Goal: Task Accomplishment & Management: Use online tool/utility

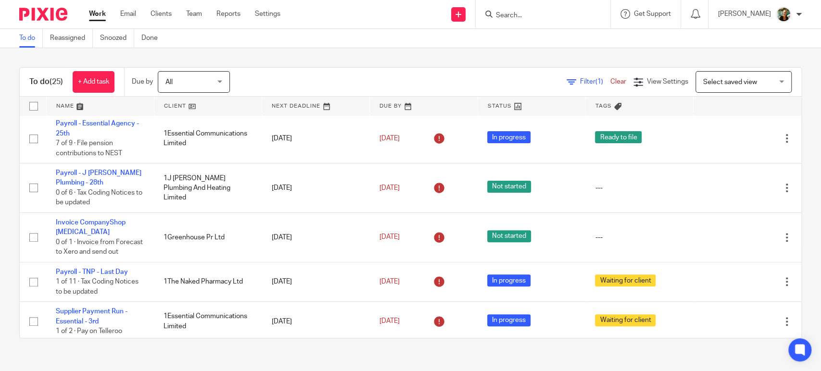
scroll to position [210, 0]
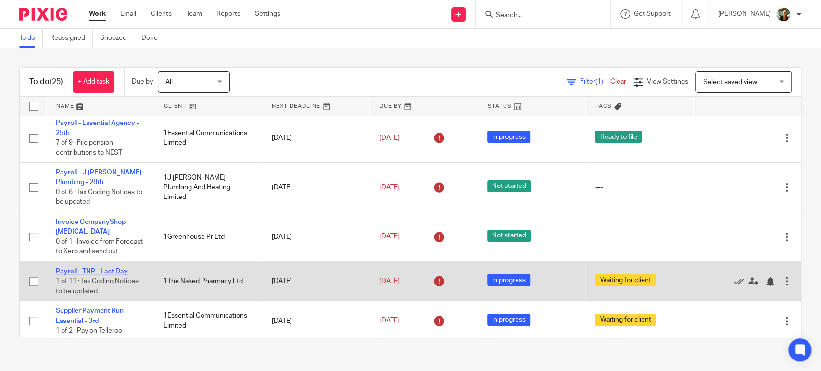
click at [113, 275] on link "Payroll - TNP - Last Day" at bounding box center [92, 271] width 72 height 7
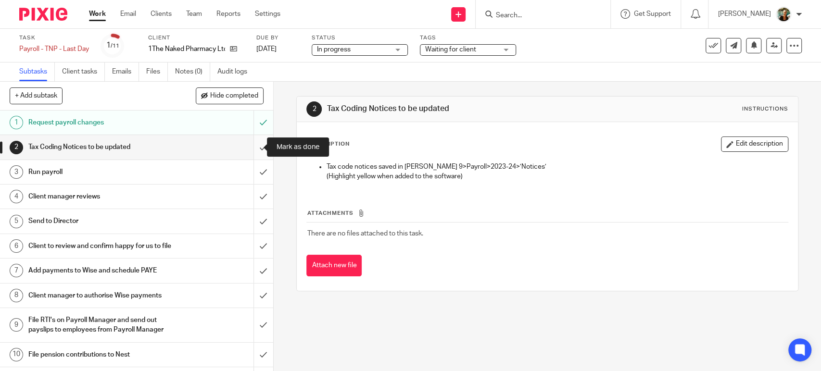
click at [250, 146] on input "submit" at bounding box center [136, 147] width 273 height 24
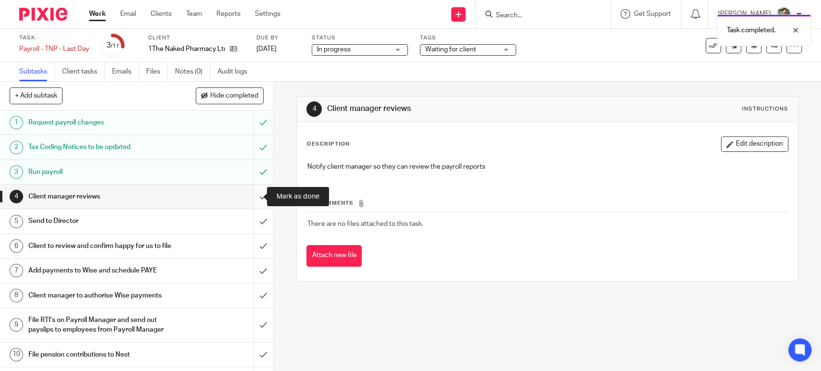
click at [250, 199] on input "submit" at bounding box center [136, 197] width 273 height 24
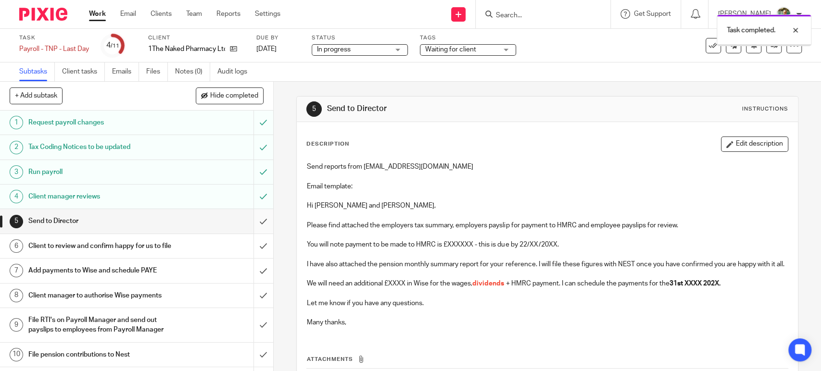
click at [251, 219] on input "submit" at bounding box center [136, 221] width 273 height 24
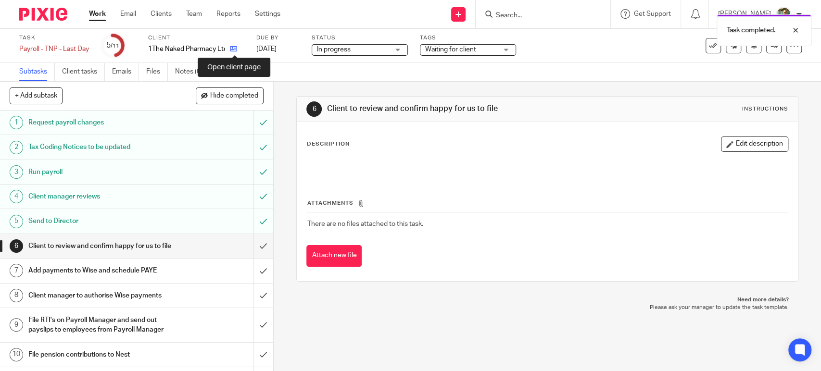
click at [237, 47] on icon at bounding box center [233, 48] width 7 height 7
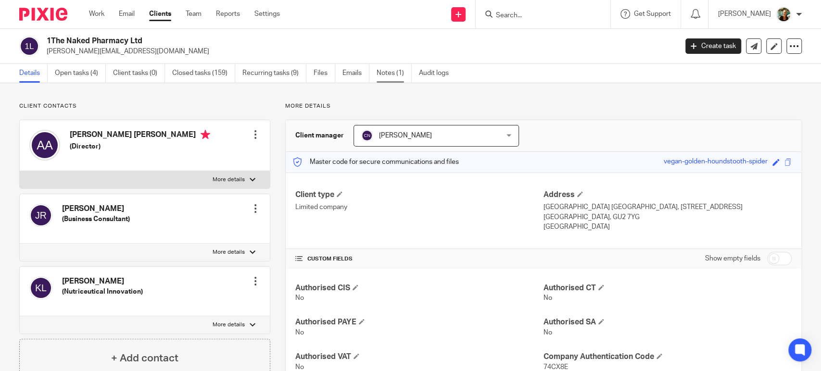
click at [395, 74] on link "Notes (1)" at bounding box center [393, 73] width 35 height 19
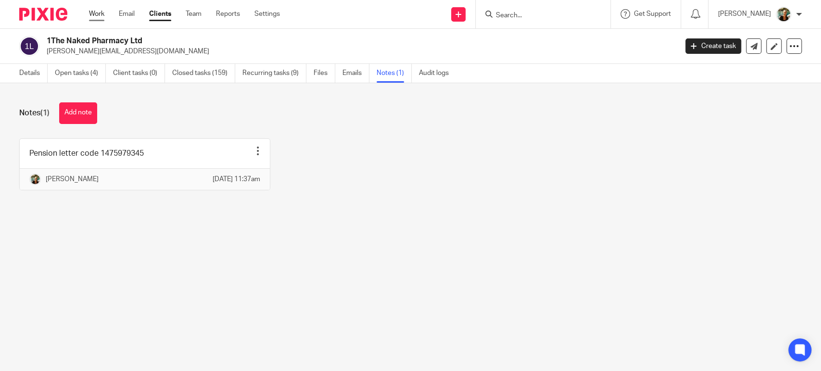
click at [102, 14] on link "Work" at bounding box center [96, 14] width 15 height 10
click at [23, 68] on link "Details" at bounding box center [33, 73] width 28 height 19
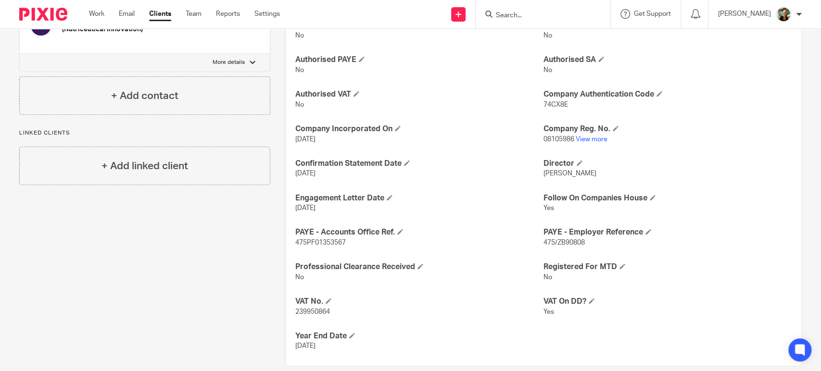
scroll to position [276, 0]
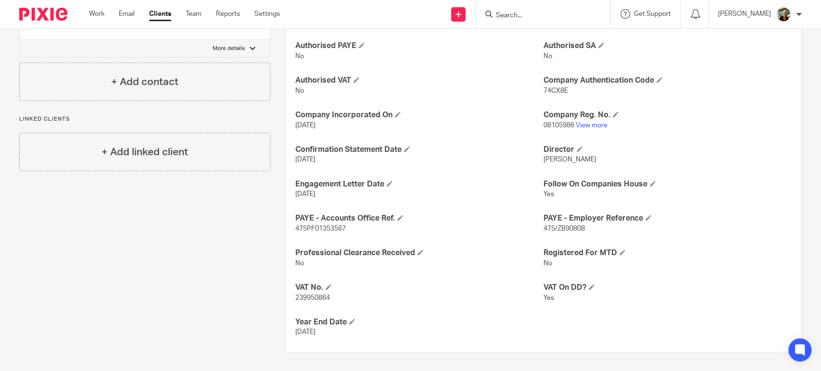
click at [335, 230] on span "475PF01353567" at bounding box center [320, 228] width 50 height 7
copy span "475PF01353567"
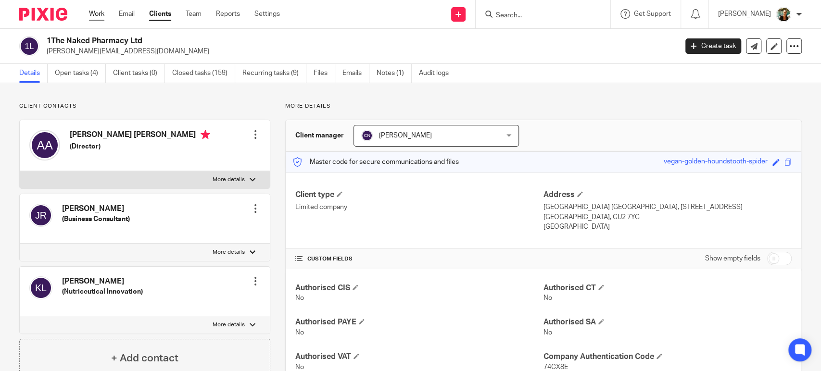
click at [94, 11] on link "Work" at bounding box center [96, 14] width 15 height 10
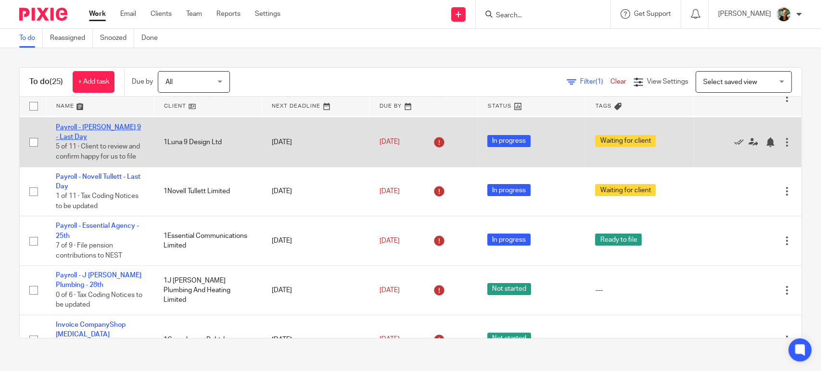
scroll to position [107, 0]
click at [119, 134] on link "Payroll - [PERSON_NAME] 9 - Last Day" at bounding box center [98, 132] width 85 height 16
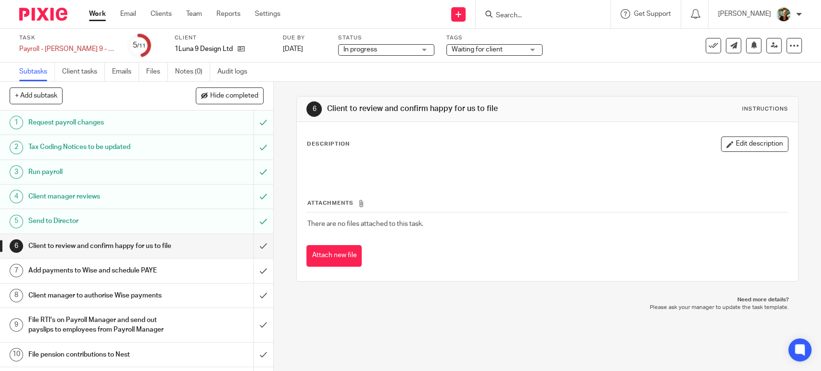
click at [199, 271] on link "7 Add payments to Wise and schedule PAYE" at bounding box center [126, 271] width 253 height 24
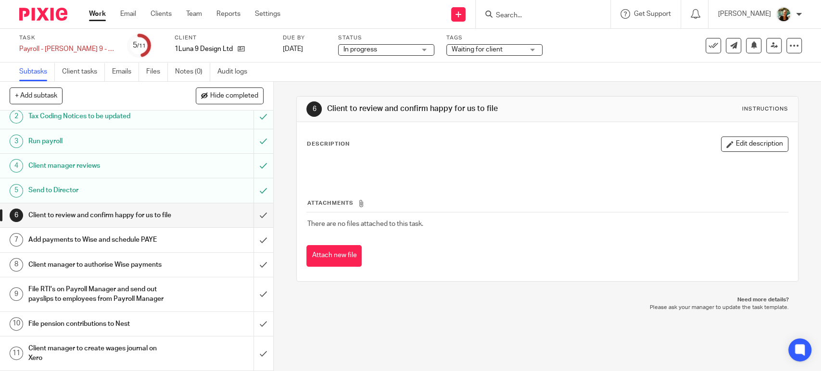
scroll to position [50, 0]
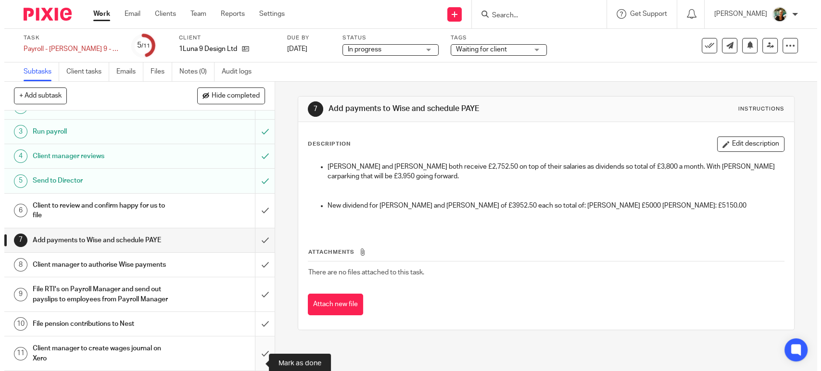
scroll to position [50, 0]
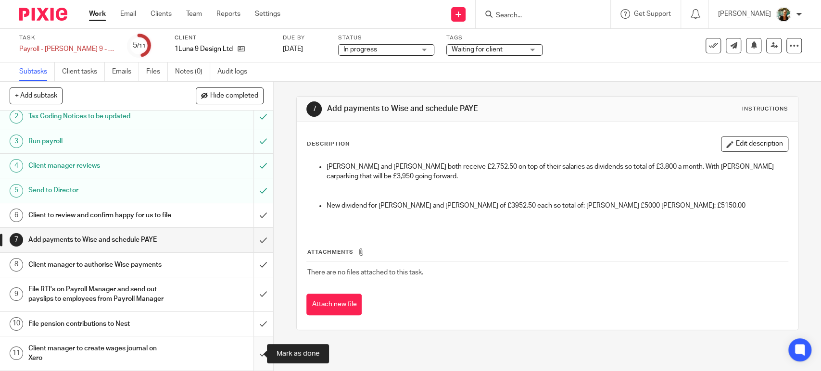
click at [251, 361] on input "submit" at bounding box center [136, 354] width 273 height 34
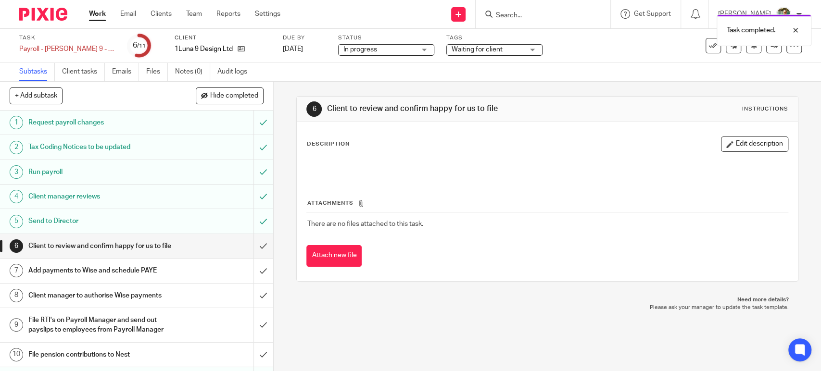
scroll to position [50, 0]
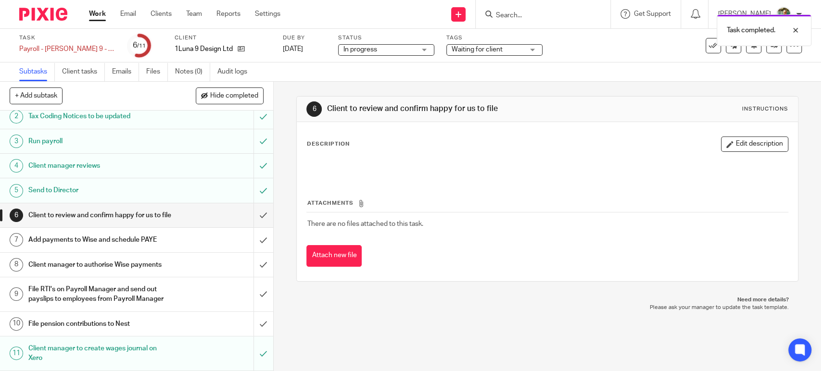
click at [89, 18] on link "Work" at bounding box center [97, 14] width 17 height 10
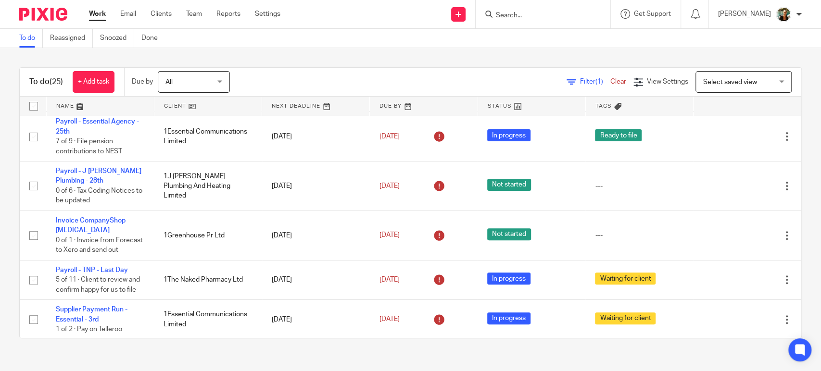
scroll to position [212, 0]
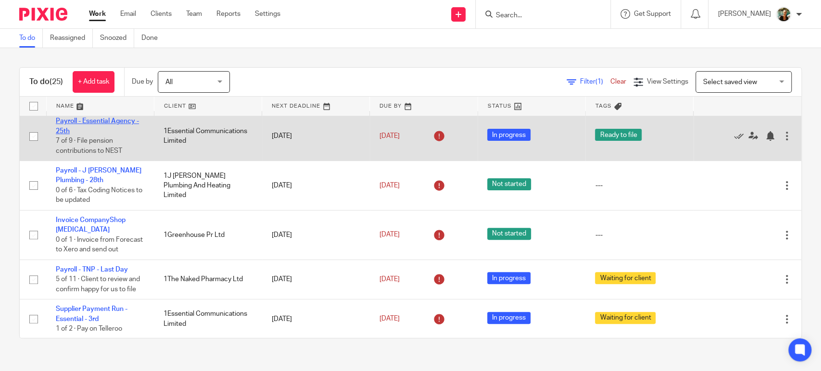
click at [122, 122] on link "Payroll - Essential Agency - 25th" at bounding box center [97, 126] width 83 height 16
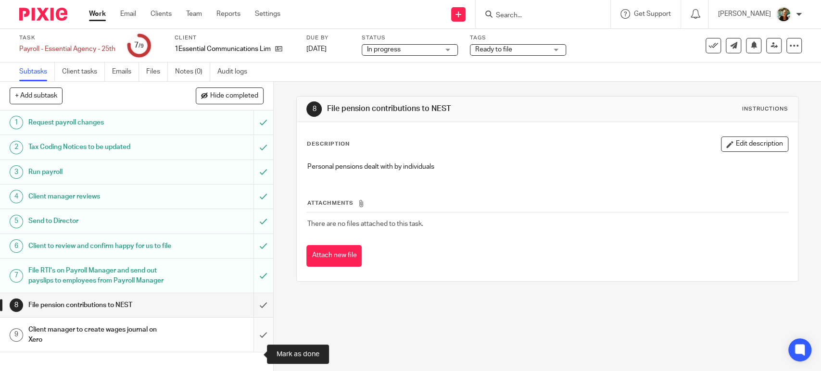
click at [251, 352] on input "submit" at bounding box center [136, 335] width 273 height 34
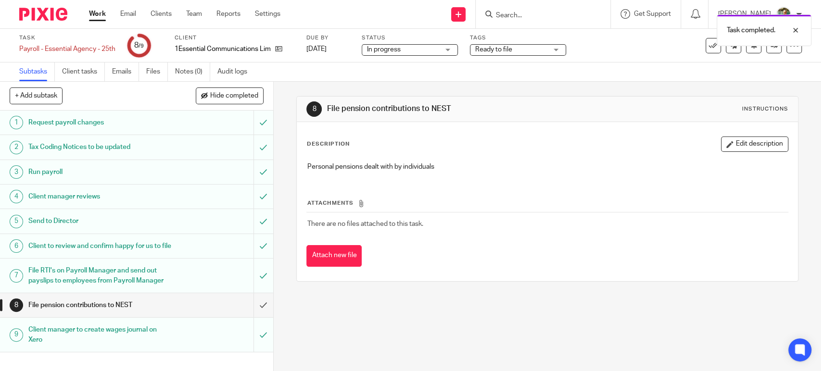
click at [96, 17] on link "Work" at bounding box center [97, 14] width 17 height 10
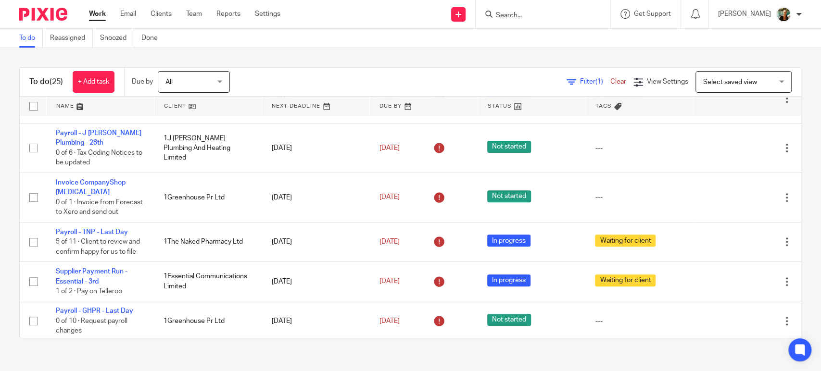
scroll to position [250, 0]
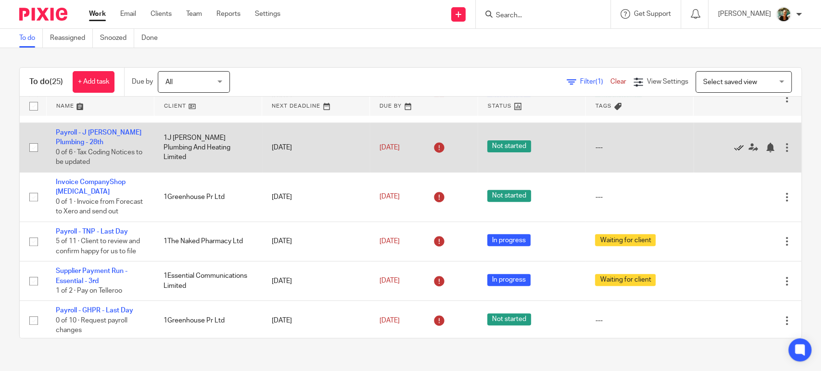
click at [734, 147] on icon at bounding box center [739, 148] width 10 height 10
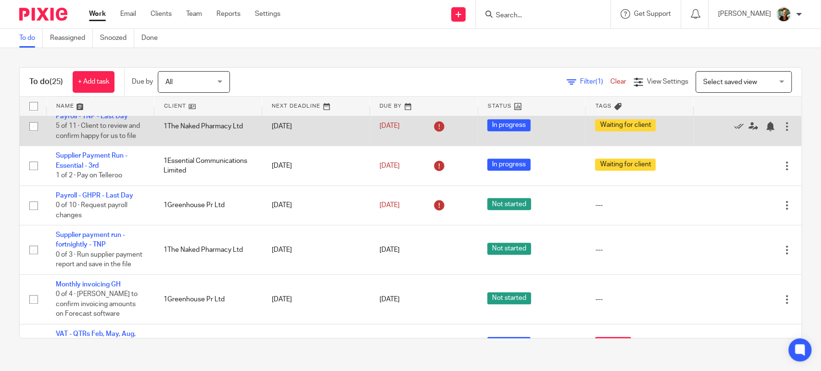
scroll to position [316, 0]
click at [113, 119] on link "Payroll - TNP - Last Day" at bounding box center [92, 116] width 72 height 7
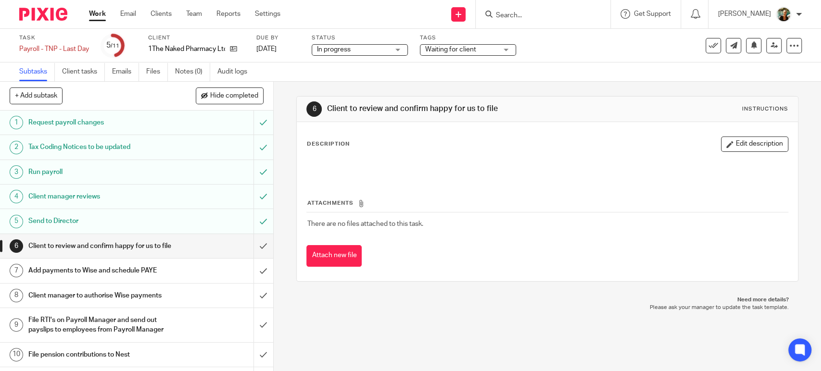
scroll to position [50, 0]
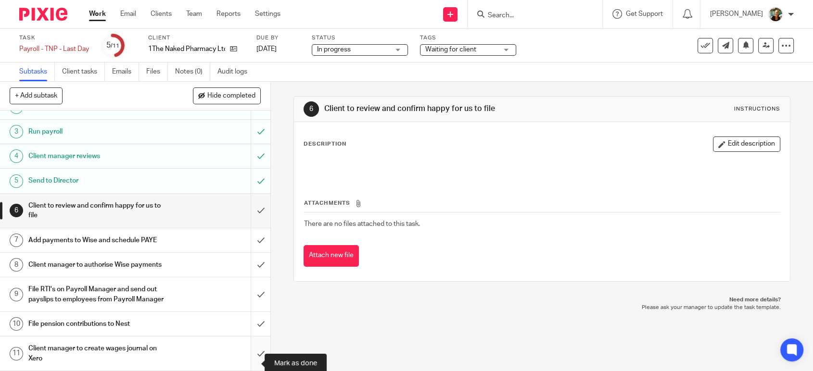
click at [250, 361] on input "submit" at bounding box center [135, 354] width 270 height 34
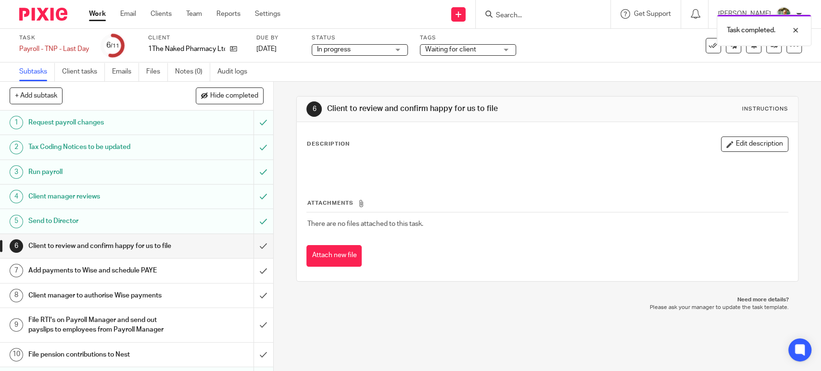
click at [98, 15] on link "Work" at bounding box center [97, 14] width 17 height 10
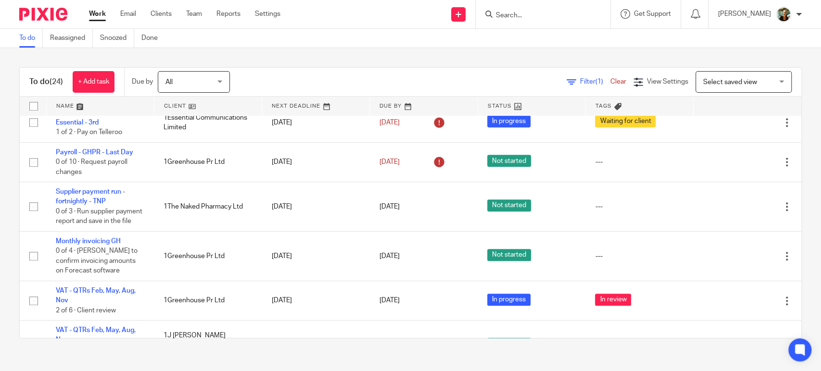
scroll to position [360, 0]
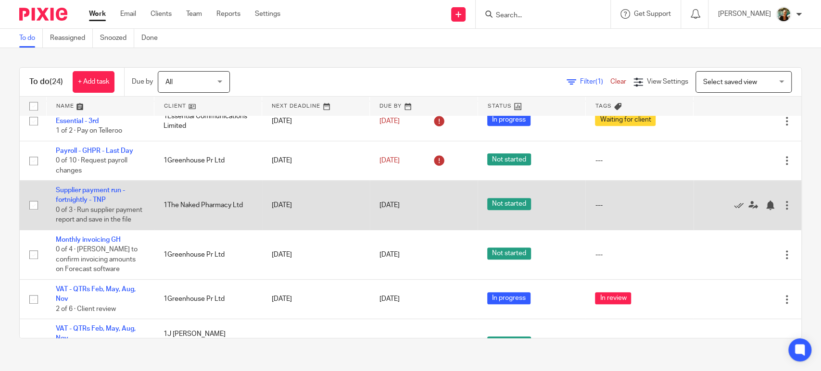
click at [262, 223] on td "[DATE]" at bounding box center [316, 206] width 108 height 50
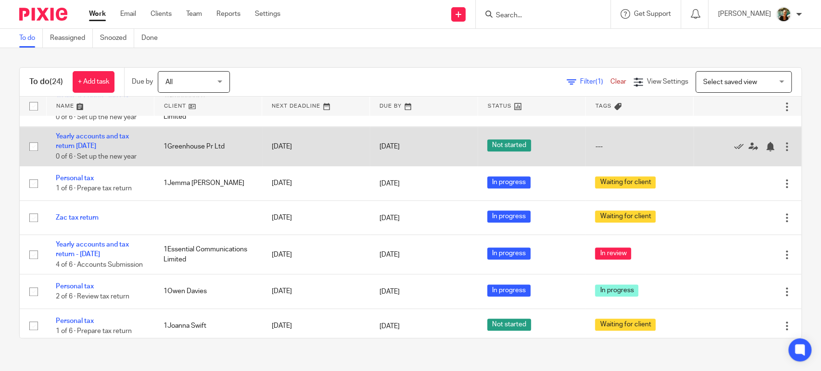
scroll to position [491, 0]
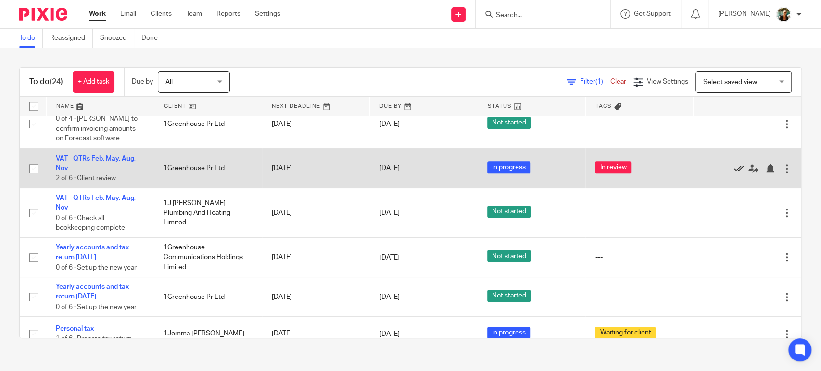
click at [734, 174] on icon at bounding box center [739, 169] width 10 height 10
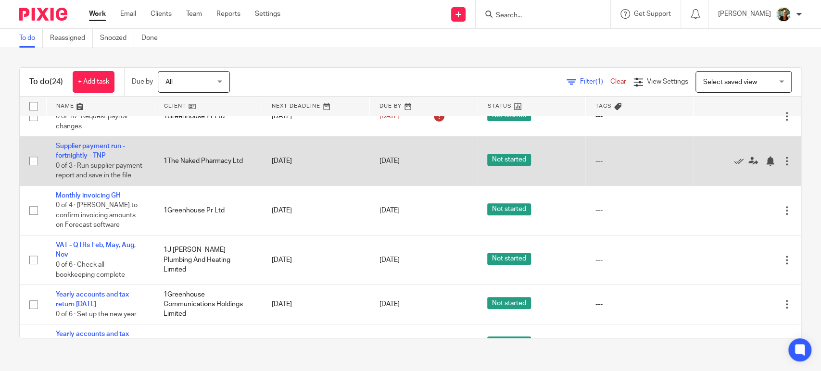
scroll to position [406, 0]
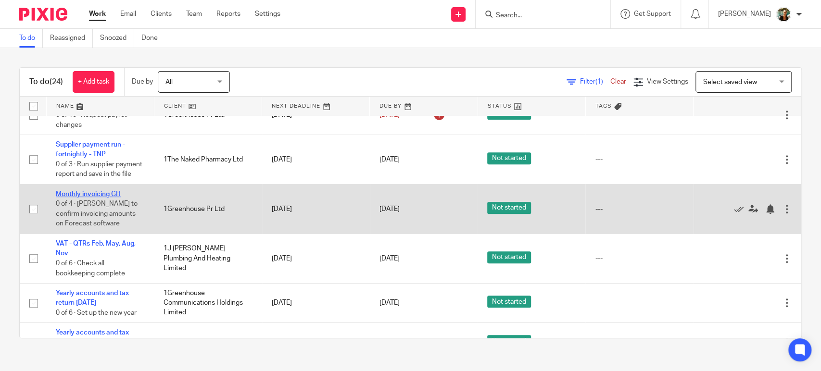
click at [96, 198] on link "Monthly invoicing GH" at bounding box center [88, 194] width 65 height 7
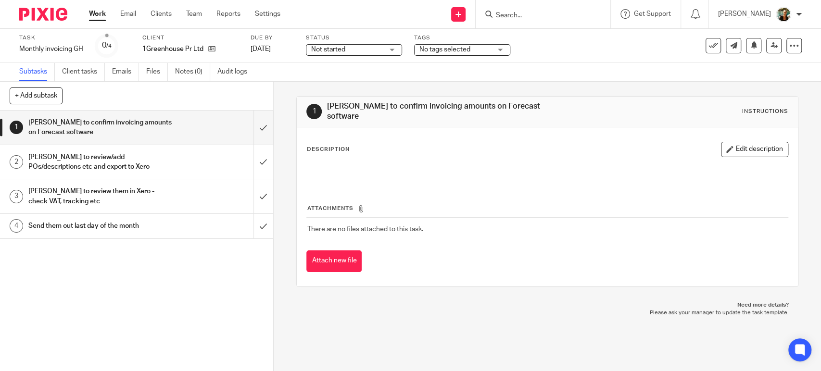
click at [358, 47] on span "Not started" at bounding box center [347, 50] width 72 height 10
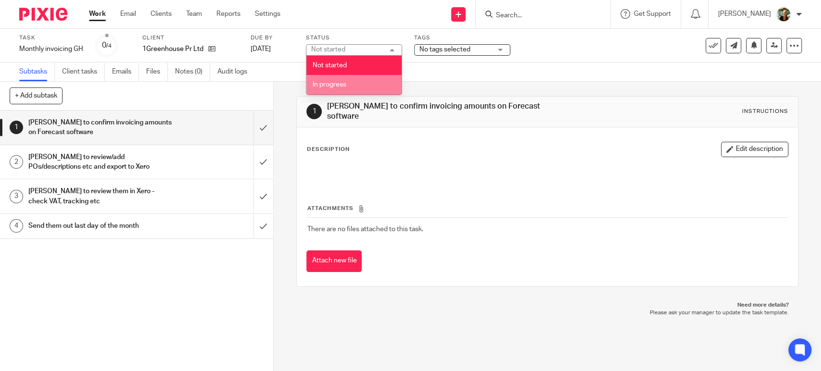
click at [350, 86] on li "In progress" at bounding box center [353, 85] width 95 height 20
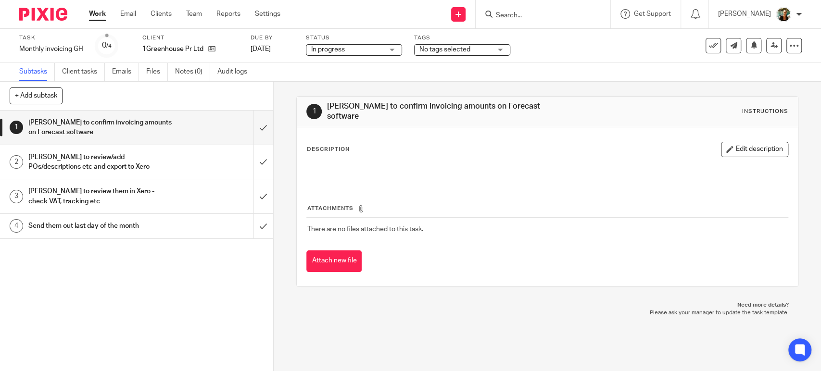
click at [458, 47] on span "No tags selected" at bounding box center [455, 50] width 72 height 10
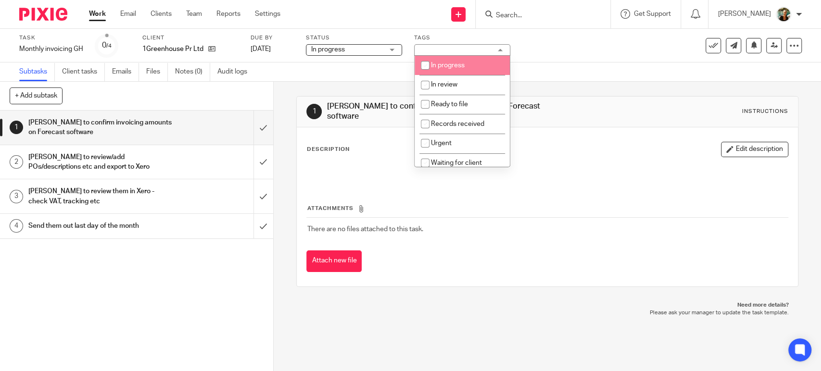
click at [461, 73] on li "In progress" at bounding box center [461, 66] width 95 height 20
checkbox input "true"
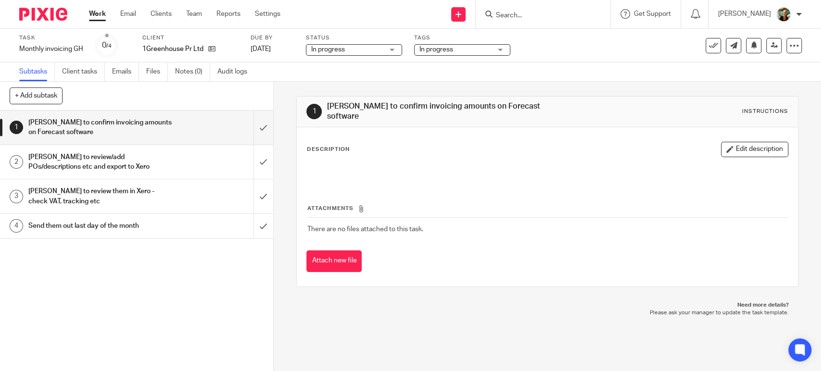
drag, startPoint x: 358, startPoint y: 109, endPoint x: 346, endPoint y: 109, distance: 12.0
click at [358, 109] on h1 "Rosie to confirm invoicing amounts on Forecast software" at bounding box center [447, 111] width 241 height 21
click at [248, 132] on input "submit" at bounding box center [136, 128] width 273 height 34
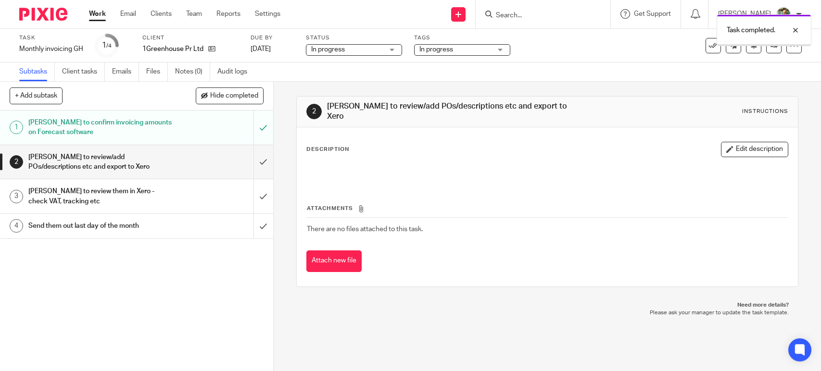
click at [96, 12] on link "Work" at bounding box center [97, 14] width 17 height 10
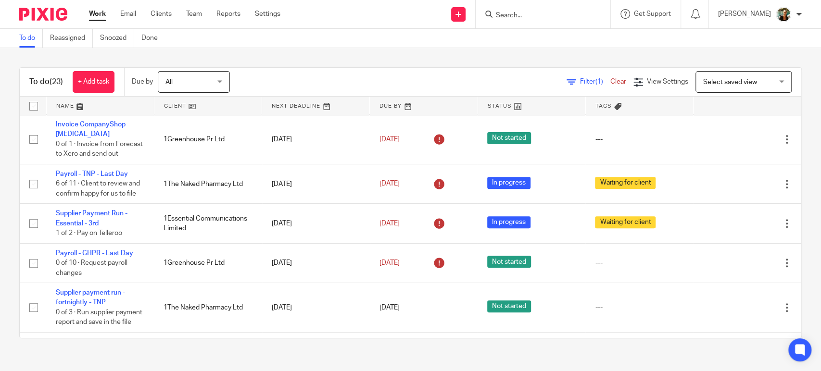
scroll to position [258, 0]
